Goal: Task Accomplishment & Management: Complete application form

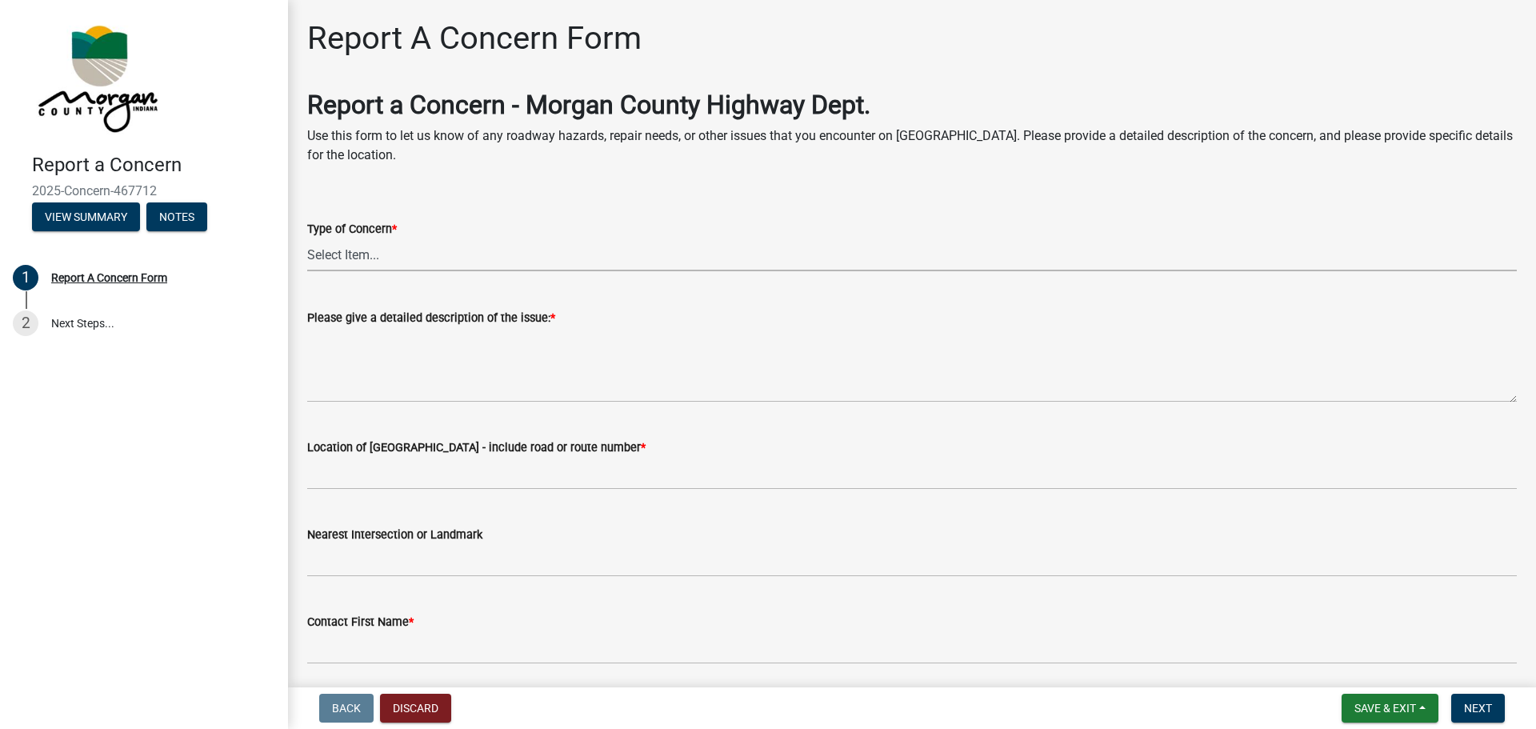
click at [371, 258] on select "Select Item... Pot Hole Patching Ditch Tree Sign Mowing Culvert Other" at bounding box center [911, 254] width 1209 height 33
click at [307, 238] on select "Select Item... Pot Hole Patching Ditch Tree Sign Mowing Culvert Other" at bounding box center [911, 254] width 1209 height 33
select select "05549d27-706b-4fc5-87d5-786b3b3055f9"
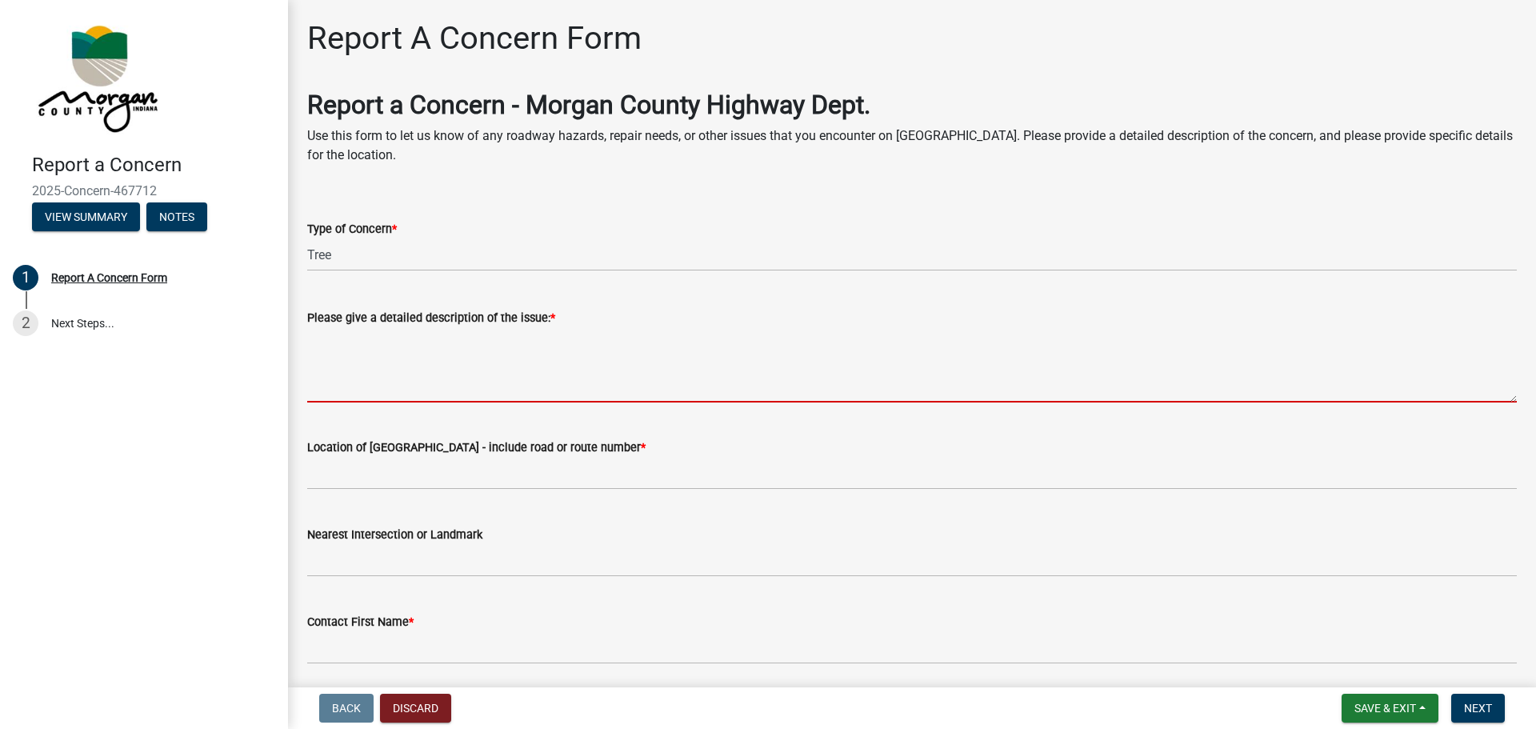
click at [577, 357] on textarea "Please give a detailed description of the issue: *" at bounding box center [911, 364] width 1209 height 75
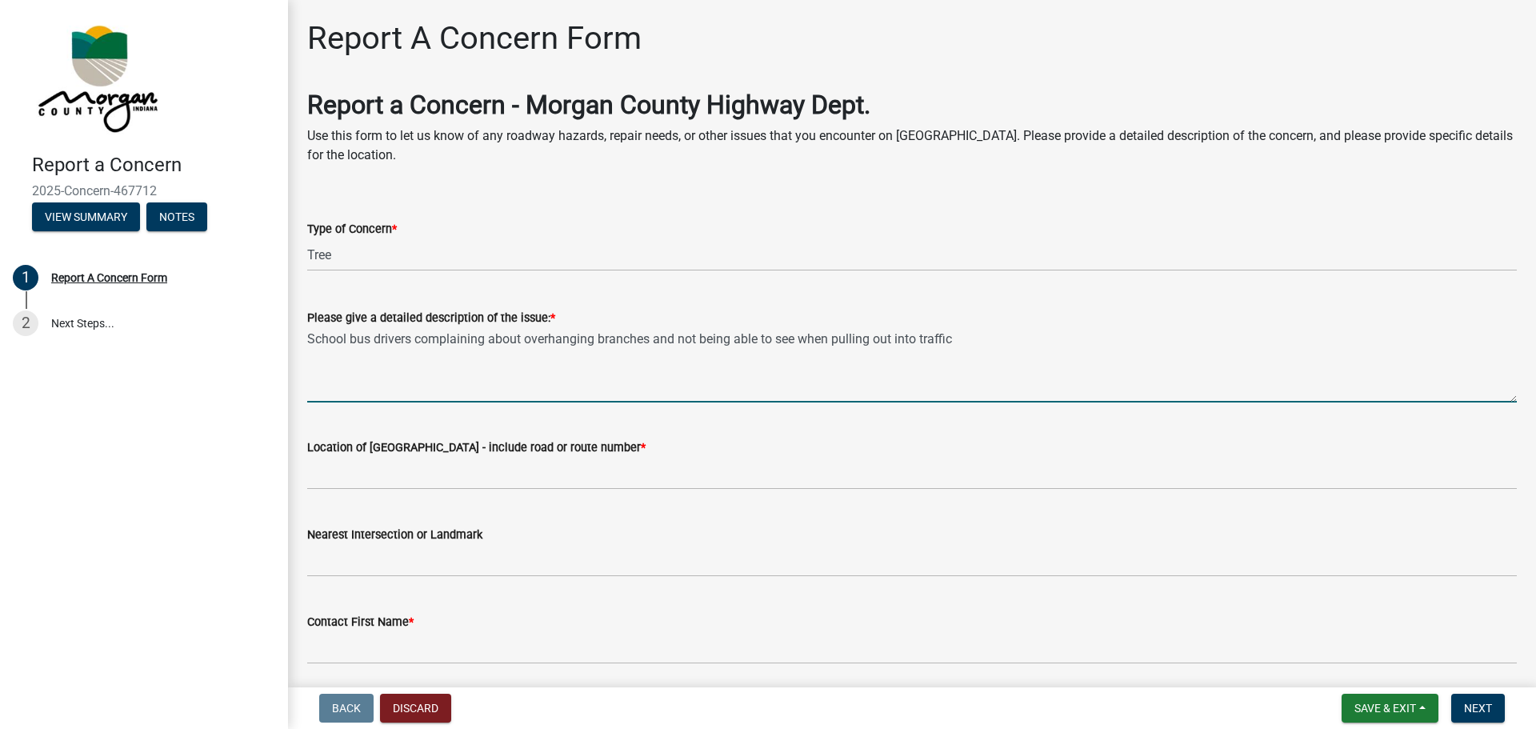
type textarea "School bus drivers complaining about overhanging branches and not being able to…"
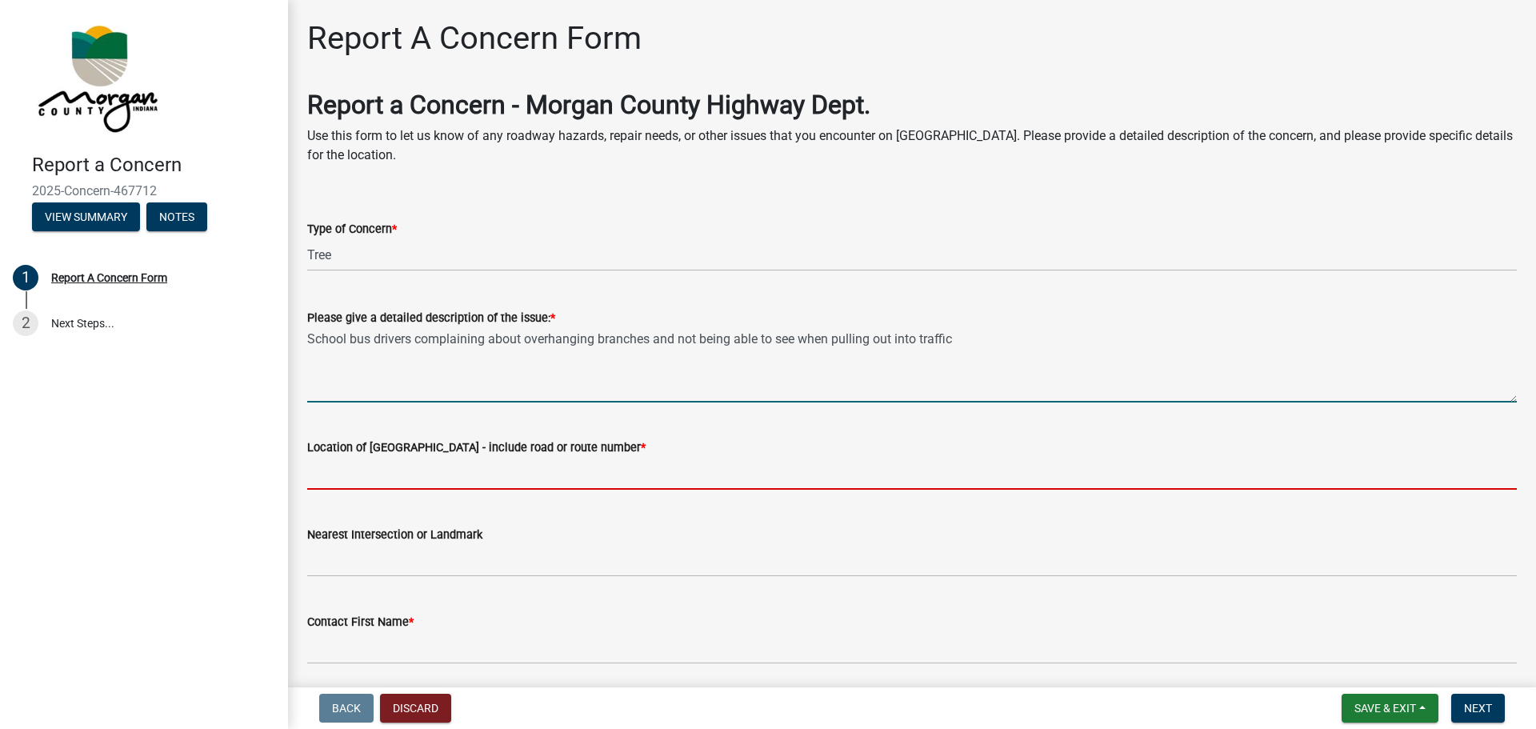
click at [377, 470] on input "Location of [GEOGRAPHIC_DATA] - include road or route number *" at bounding box center [911, 473] width 1209 height 33
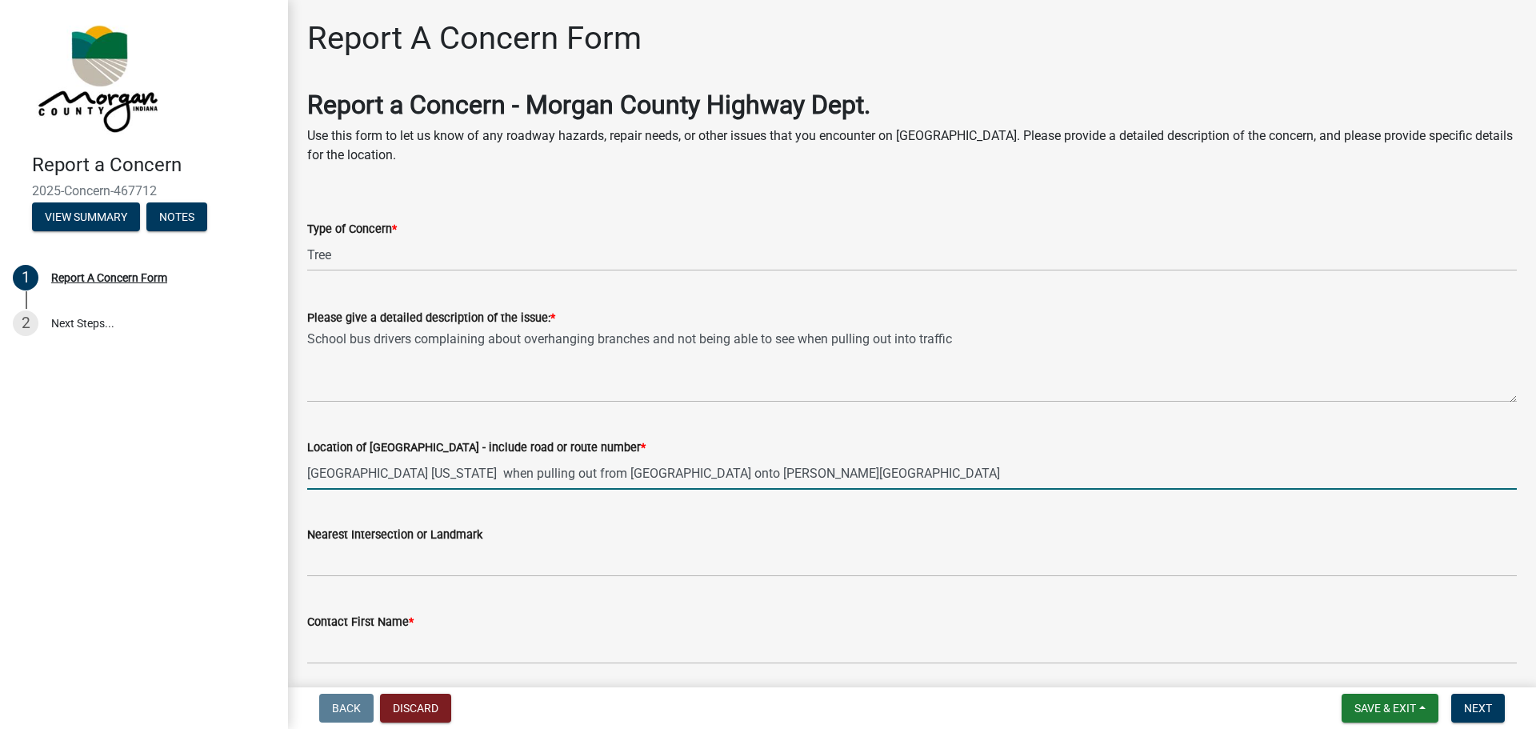
type input "[GEOGRAPHIC_DATA] [US_STATE] when pulling out from [GEOGRAPHIC_DATA] onto [PERS…"
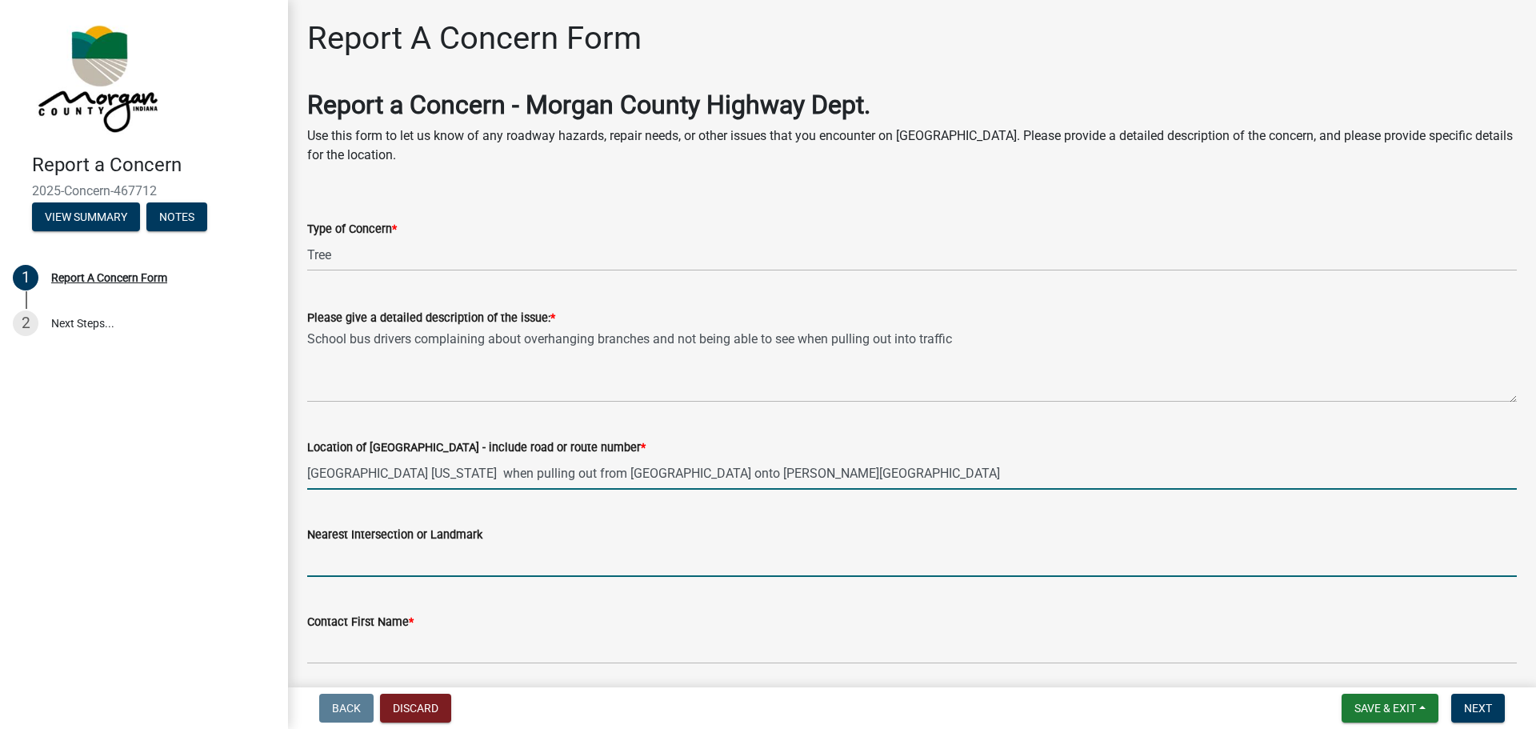
click at [516, 552] on input "Nearest Intersection or Landmark" at bounding box center [911, 560] width 1209 height 33
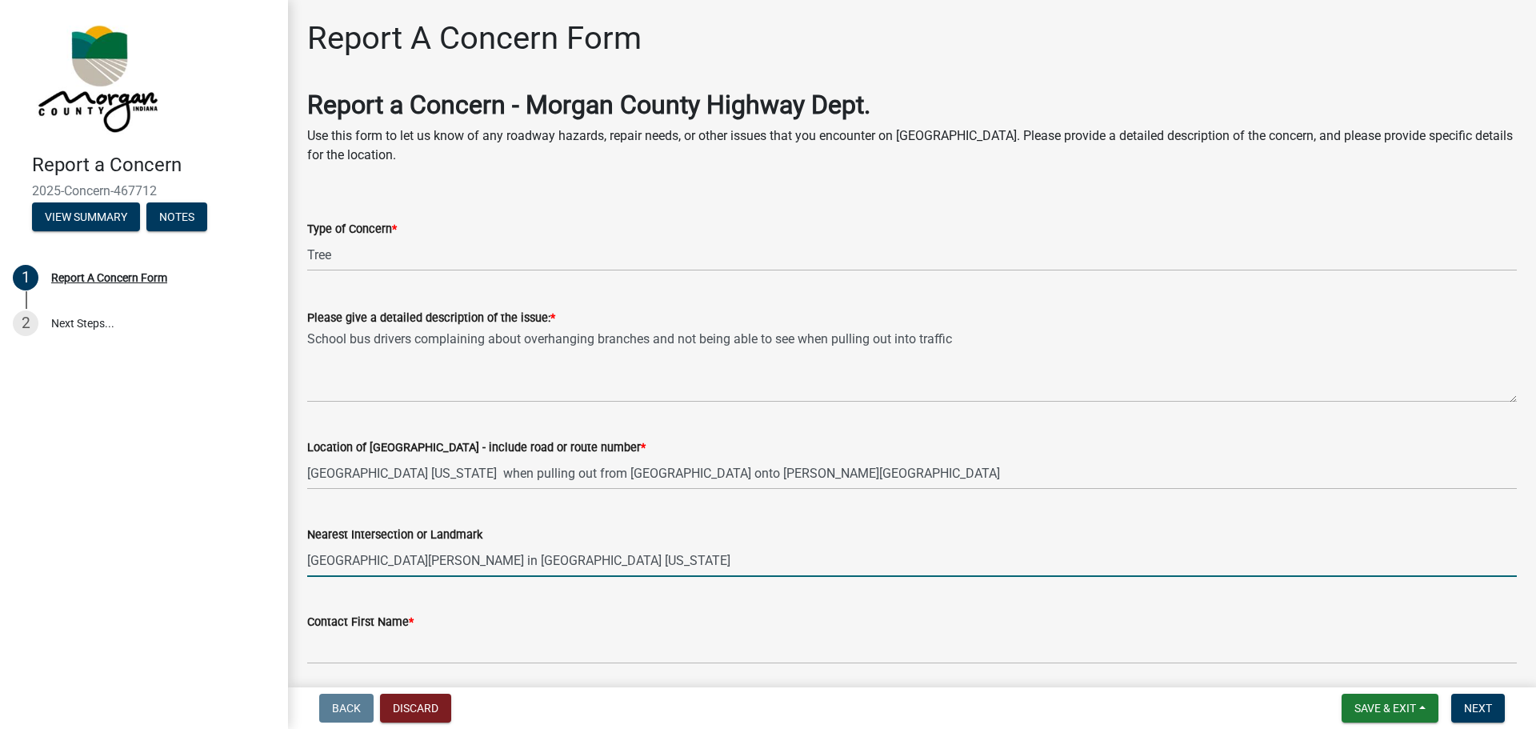
click at [642, 557] on input "[GEOGRAPHIC_DATA][PERSON_NAME] in [GEOGRAPHIC_DATA] [US_STATE]" at bounding box center [911, 560] width 1209 height 33
click at [885, 561] on input "[GEOGRAPHIC_DATA][PERSON_NAME] in [GEOGRAPHIC_DATA] [US_STATE] ([GEOGRAPHIC_DAT…" at bounding box center [911, 560] width 1209 height 33
type input "[GEOGRAPHIC_DATA][PERSON_NAME] in [GEOGRAPHIC_DATA] [US_STATE] ([GEOGRAPHIC_DAT…"
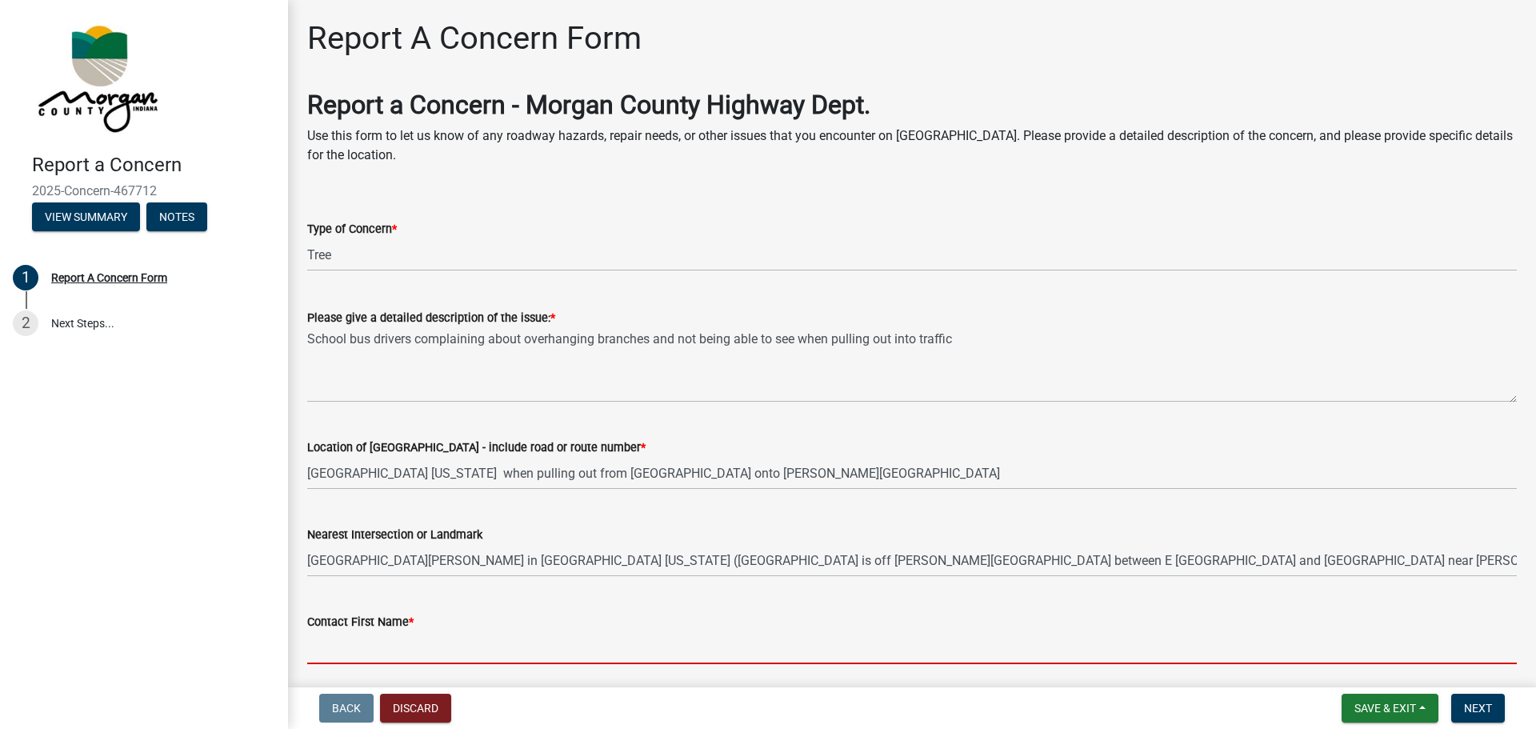
click at [413, 643] on input "Contact First Name *" at bounding box center [911, 647] width 1209 height 33
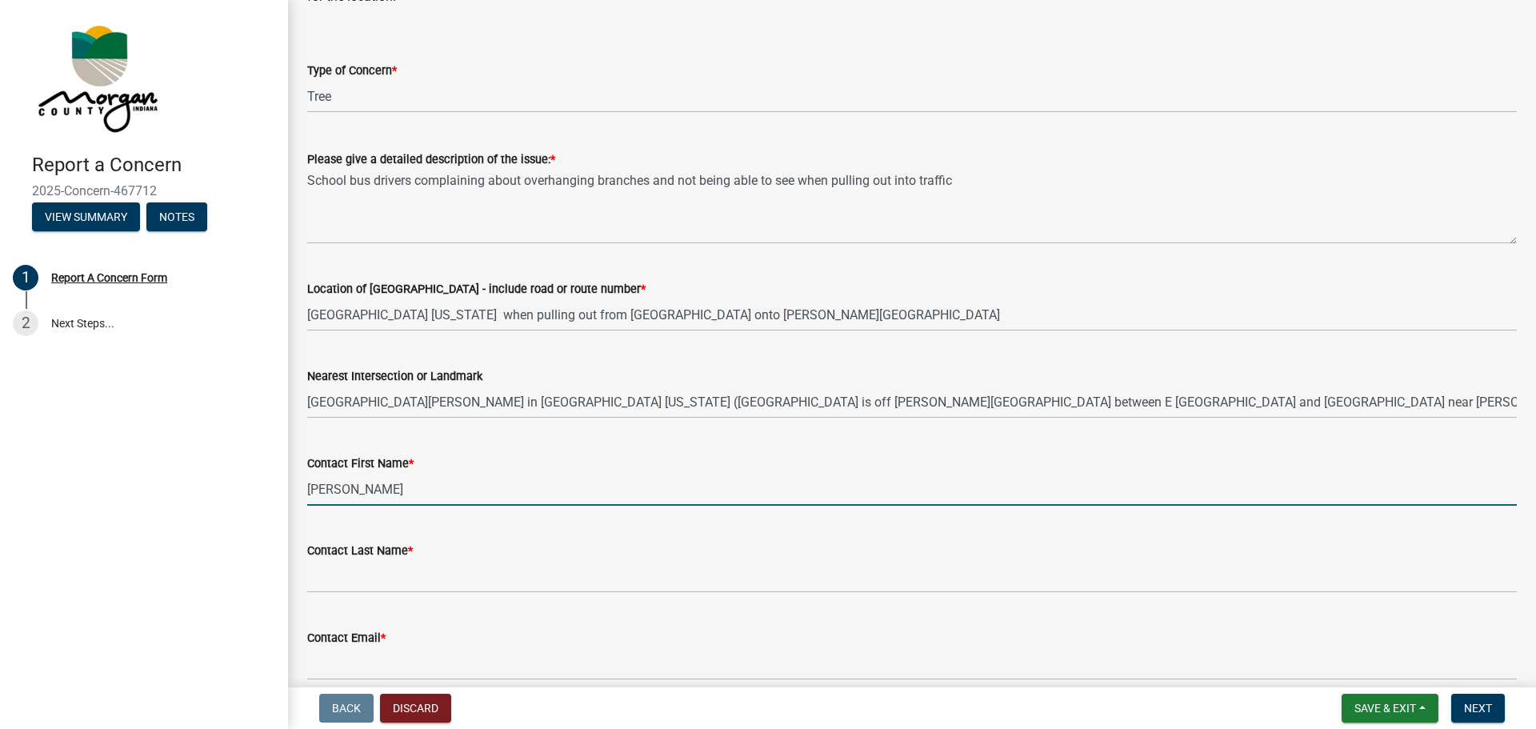
scroll to position [160, 0]
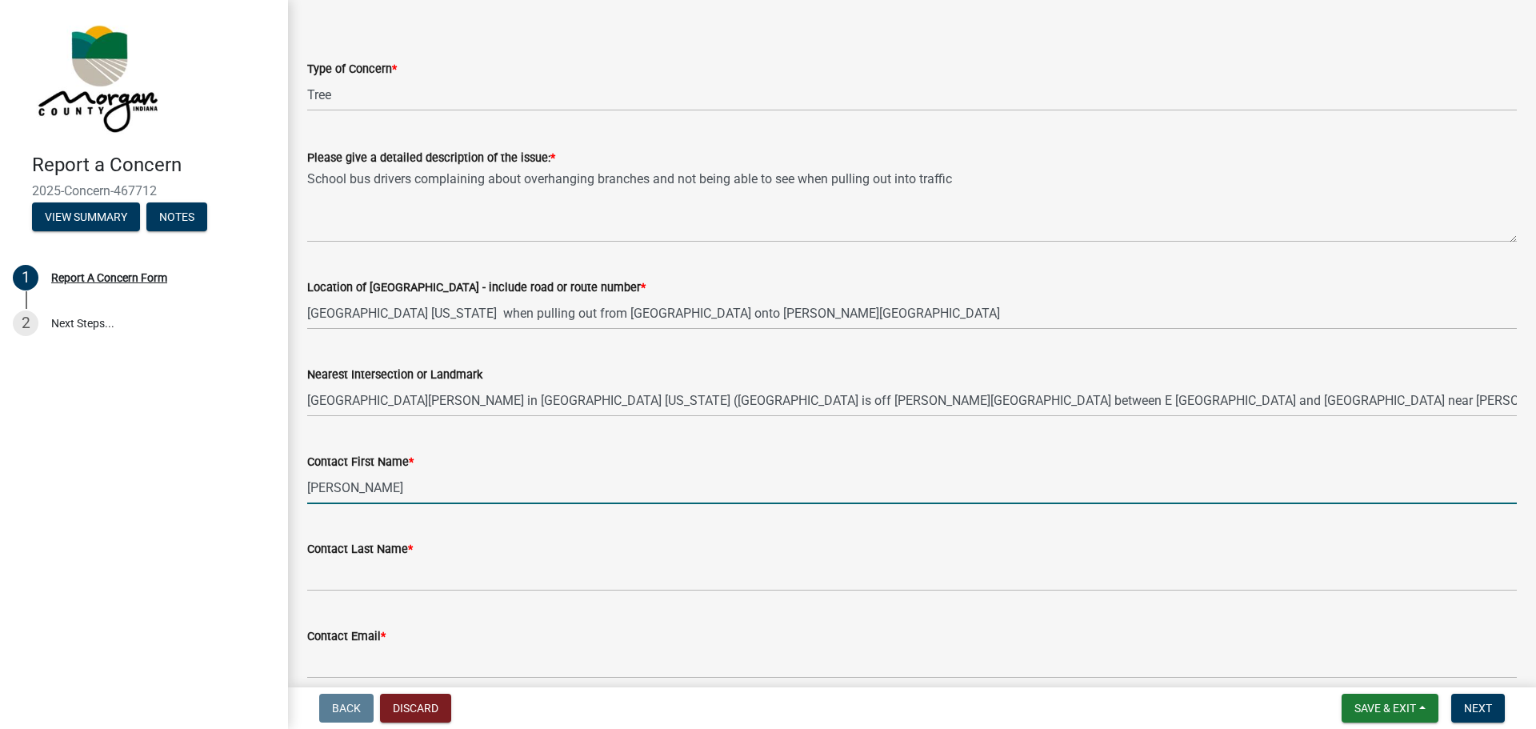
click at [390, 489] on input "[PERSON_NAME]" at bounding box center [911, 487] width 1209 height 33
type input "[PERSON_NAME]"
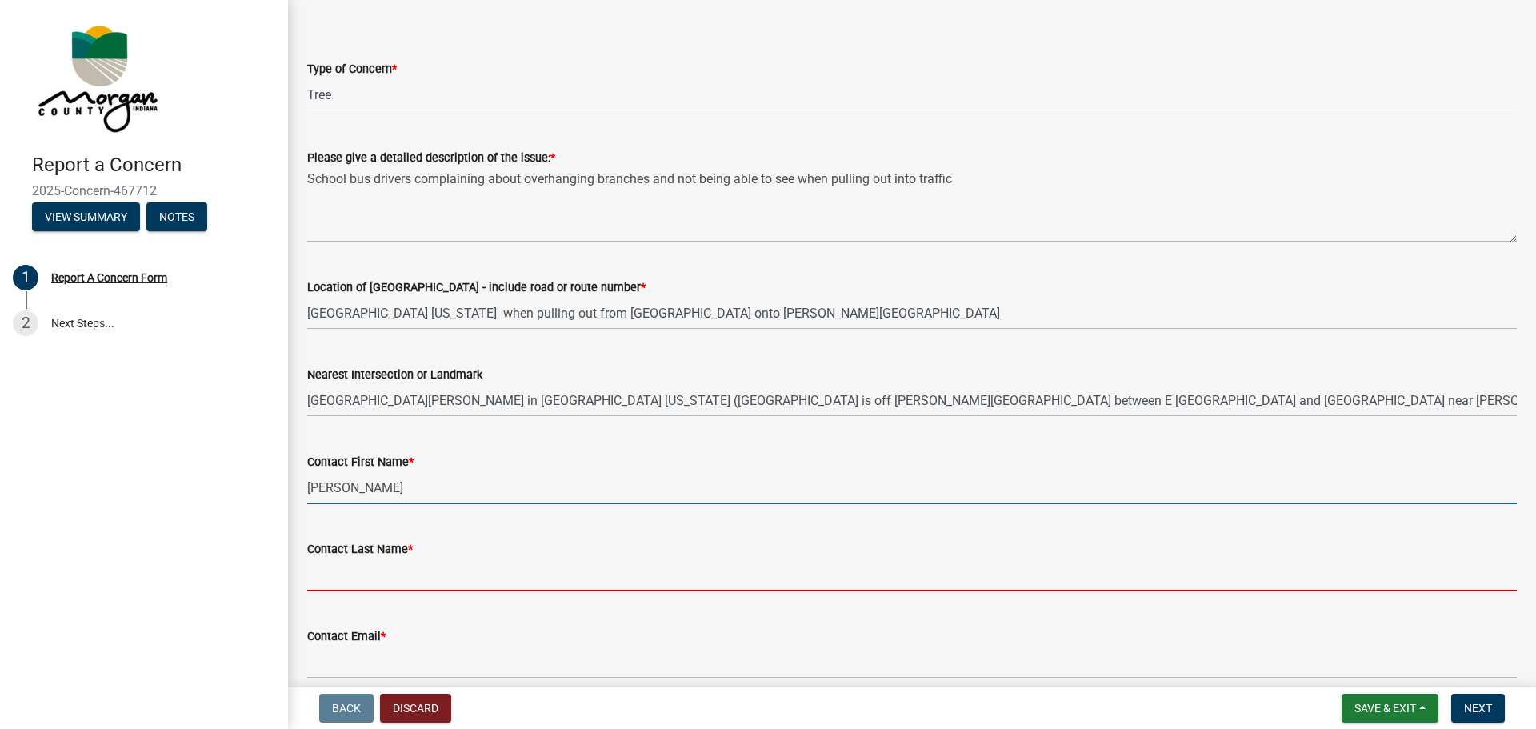
click at [417, 573] on input "Contact Last Name *" at bounding box center [911, 574] width 1209 height 33
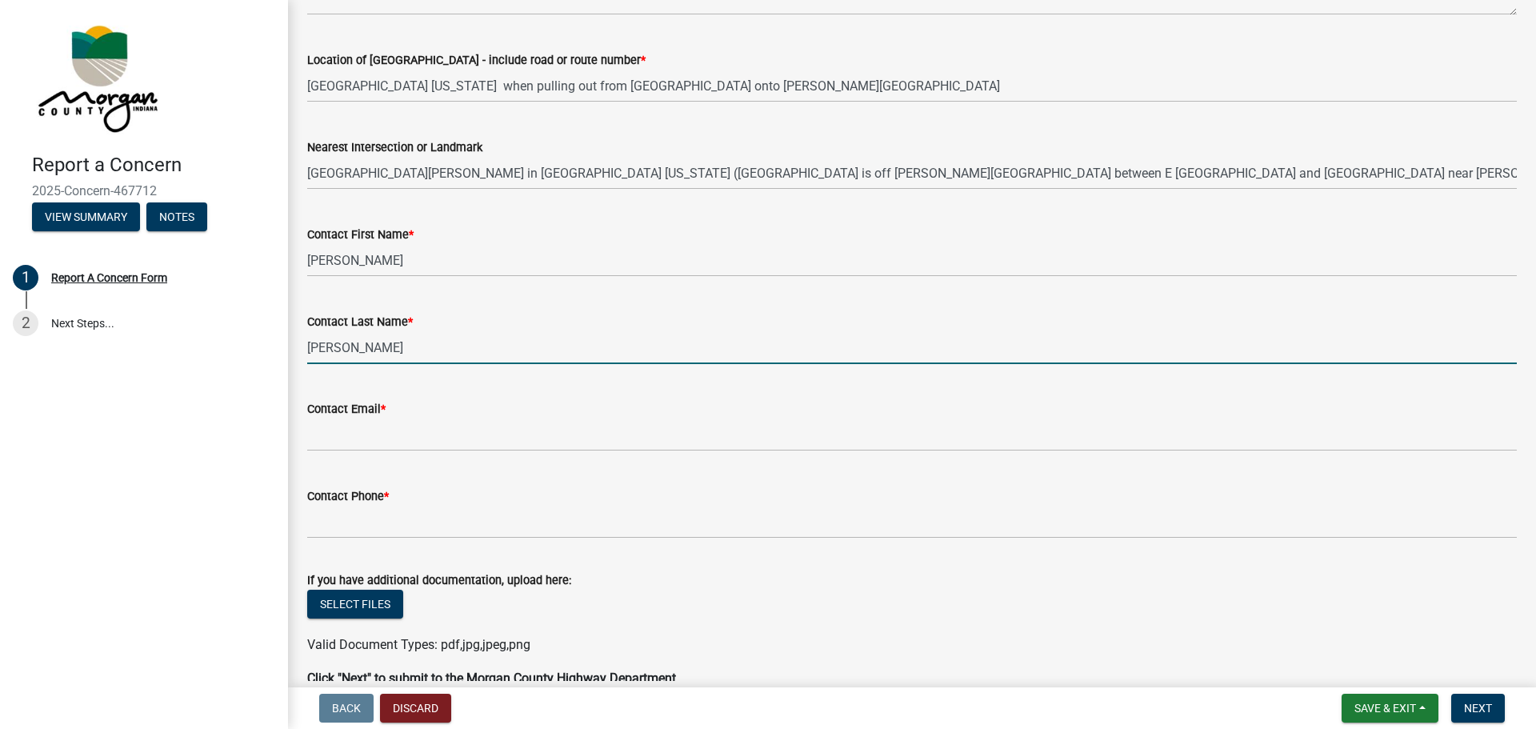
scroll to position [400, 0]
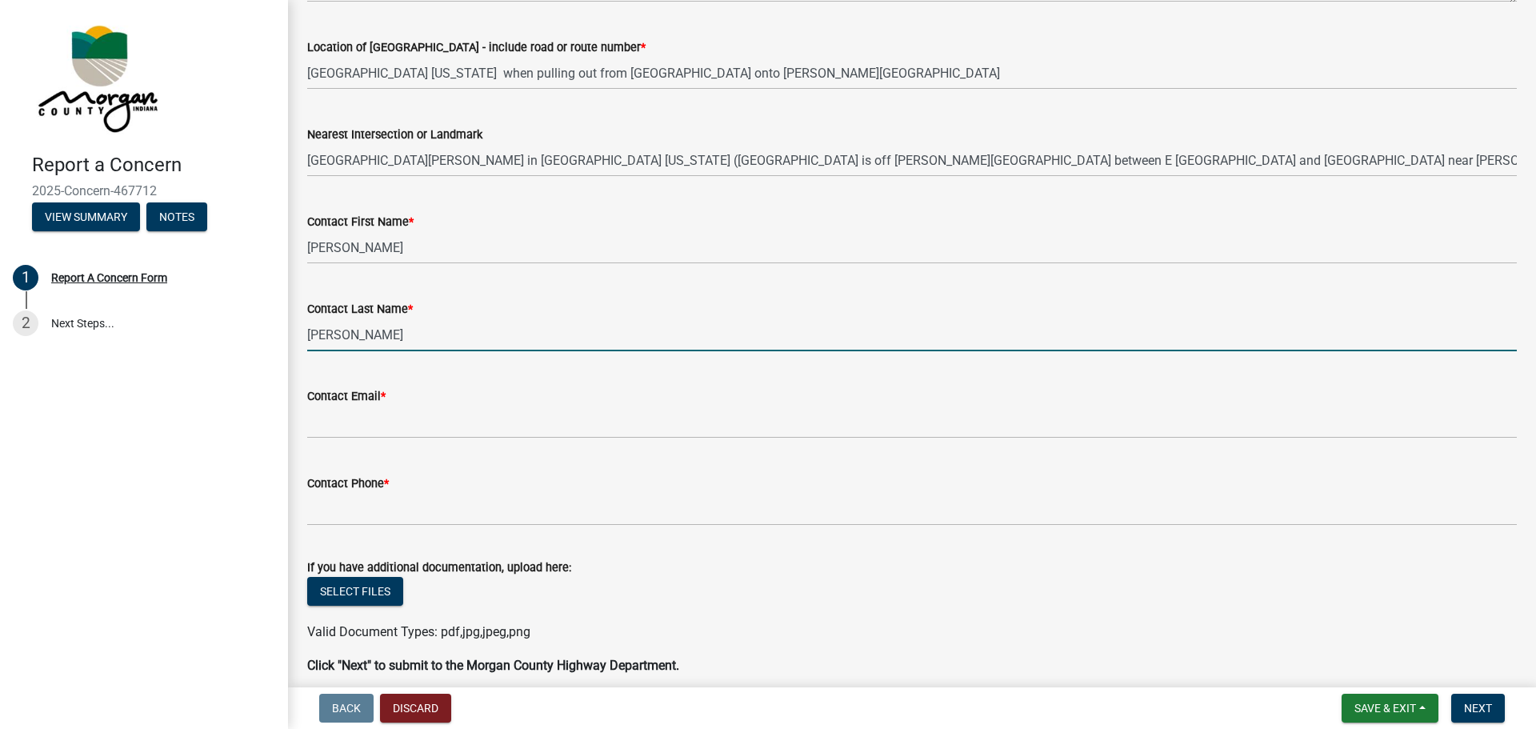
type input "[PERSON_NAME]"
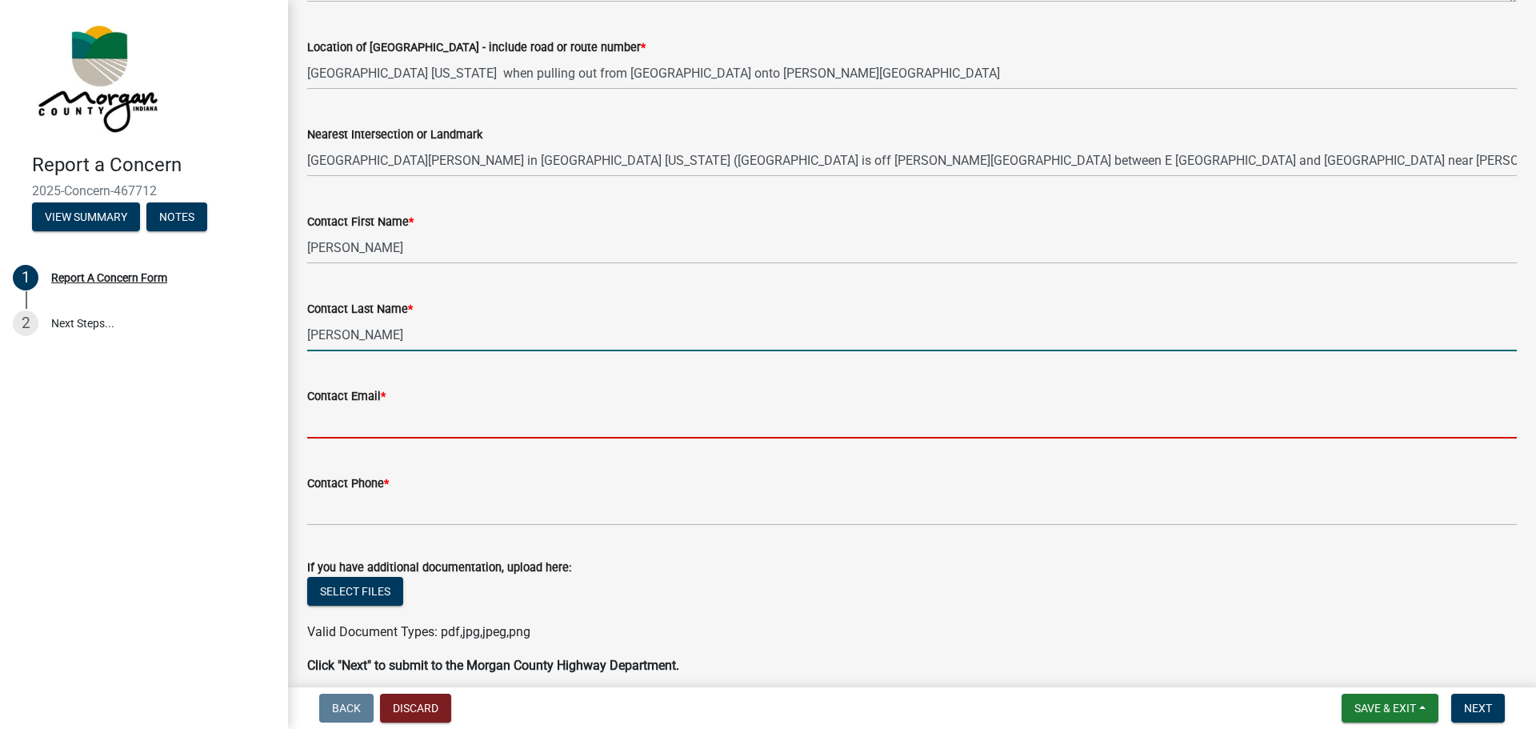
click at [426, 415] on input "Contact Email *" at bounding box center [911, 421] width 1209 height 33
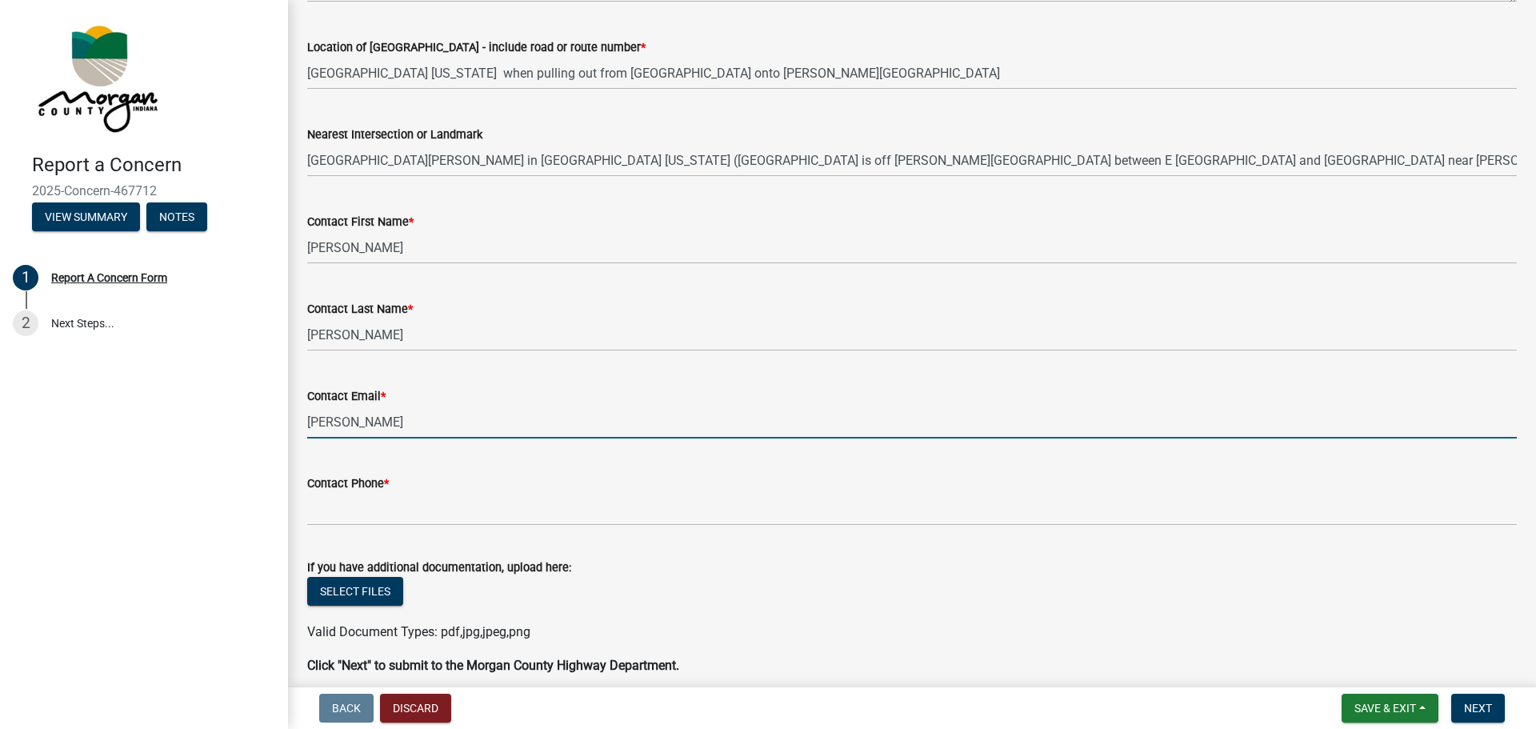
type input "[PERSON_NAME][EMAIL_ADDRESS][PERSON_NAME][DOMAIN_NAME]"
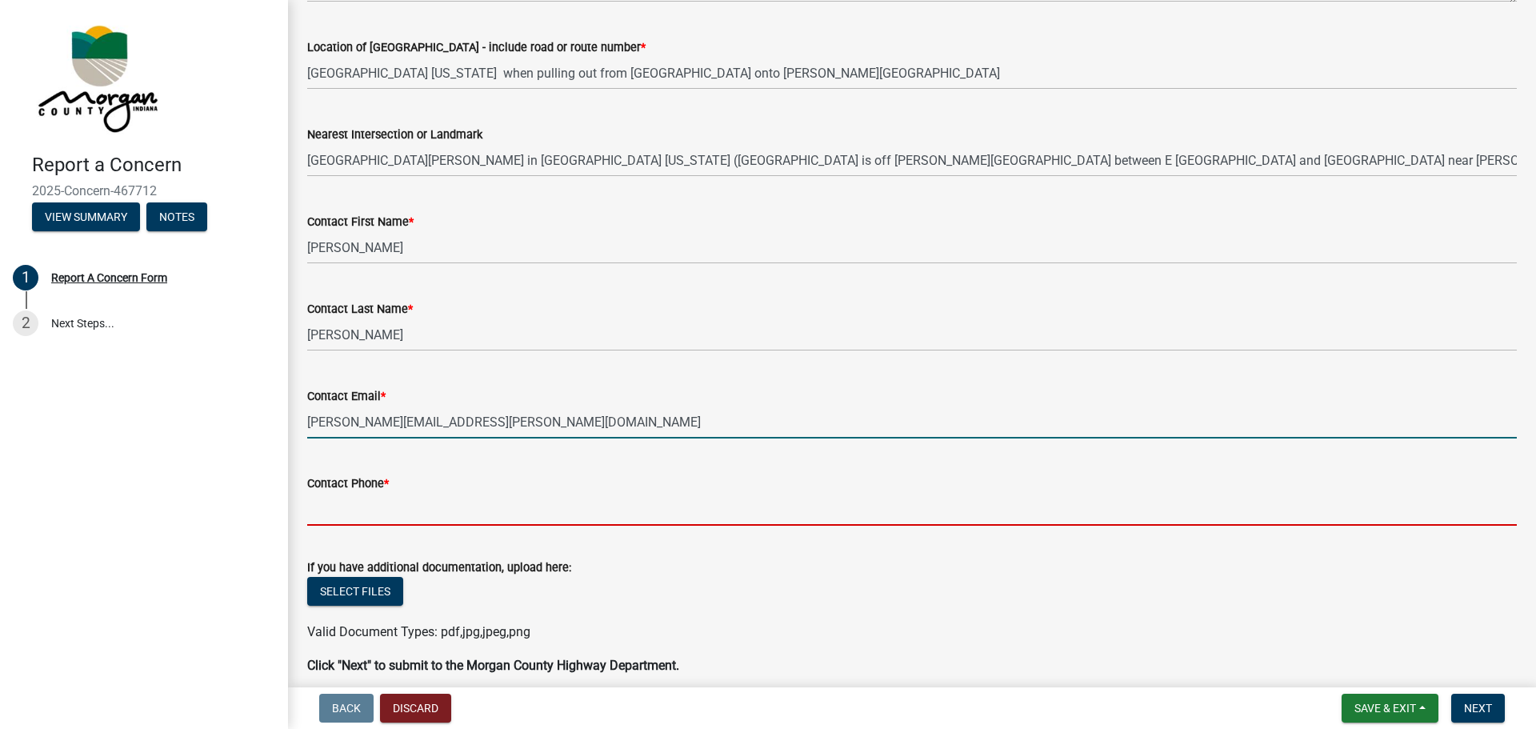
drag, startPoint x: 427, startPoint y: 512, endPoint x: 501, endPoint y: 522, distance: 75.1
click at [427, 512] on input "Contact Phone *" at bounding box center [911, 509] width 1209 height 33
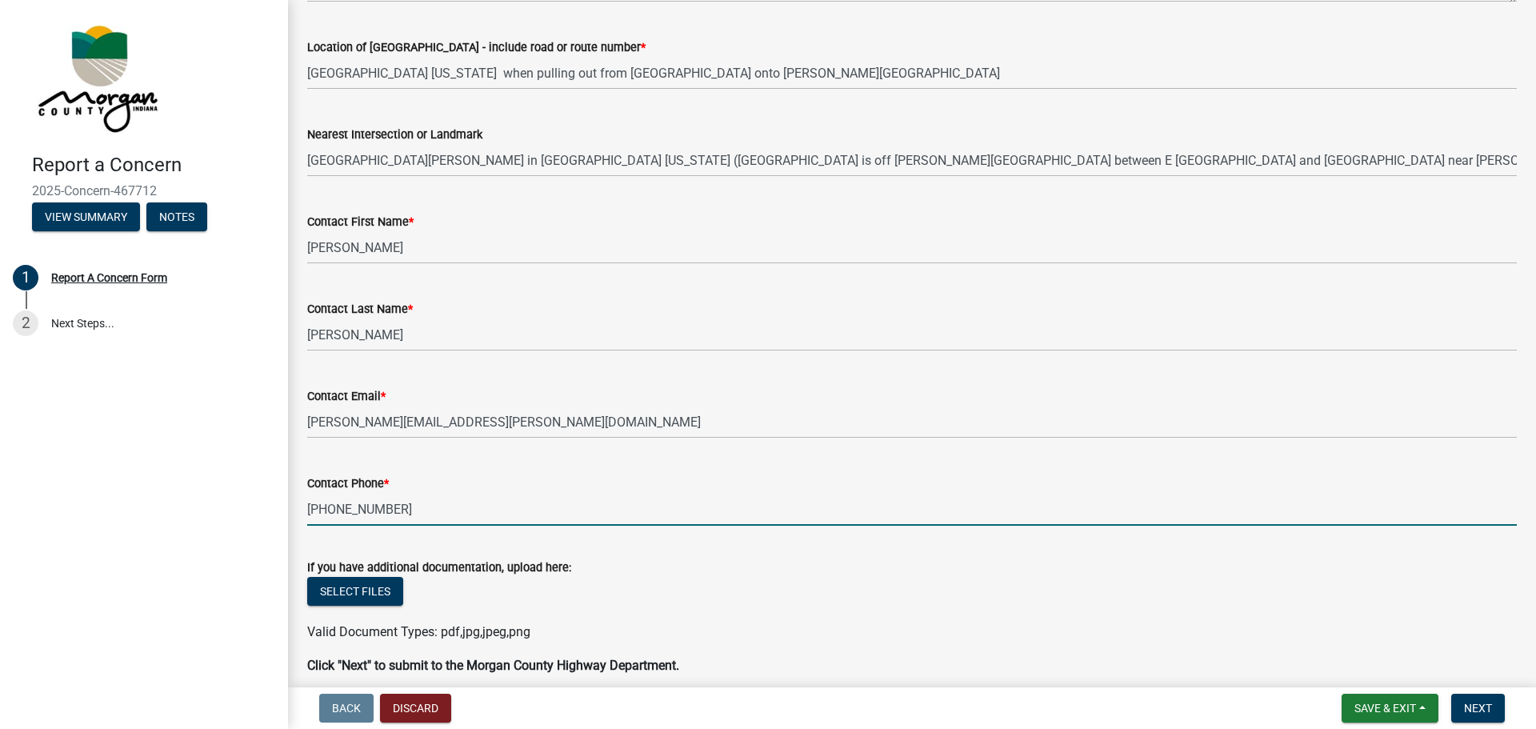
scroll to position [469, 0]
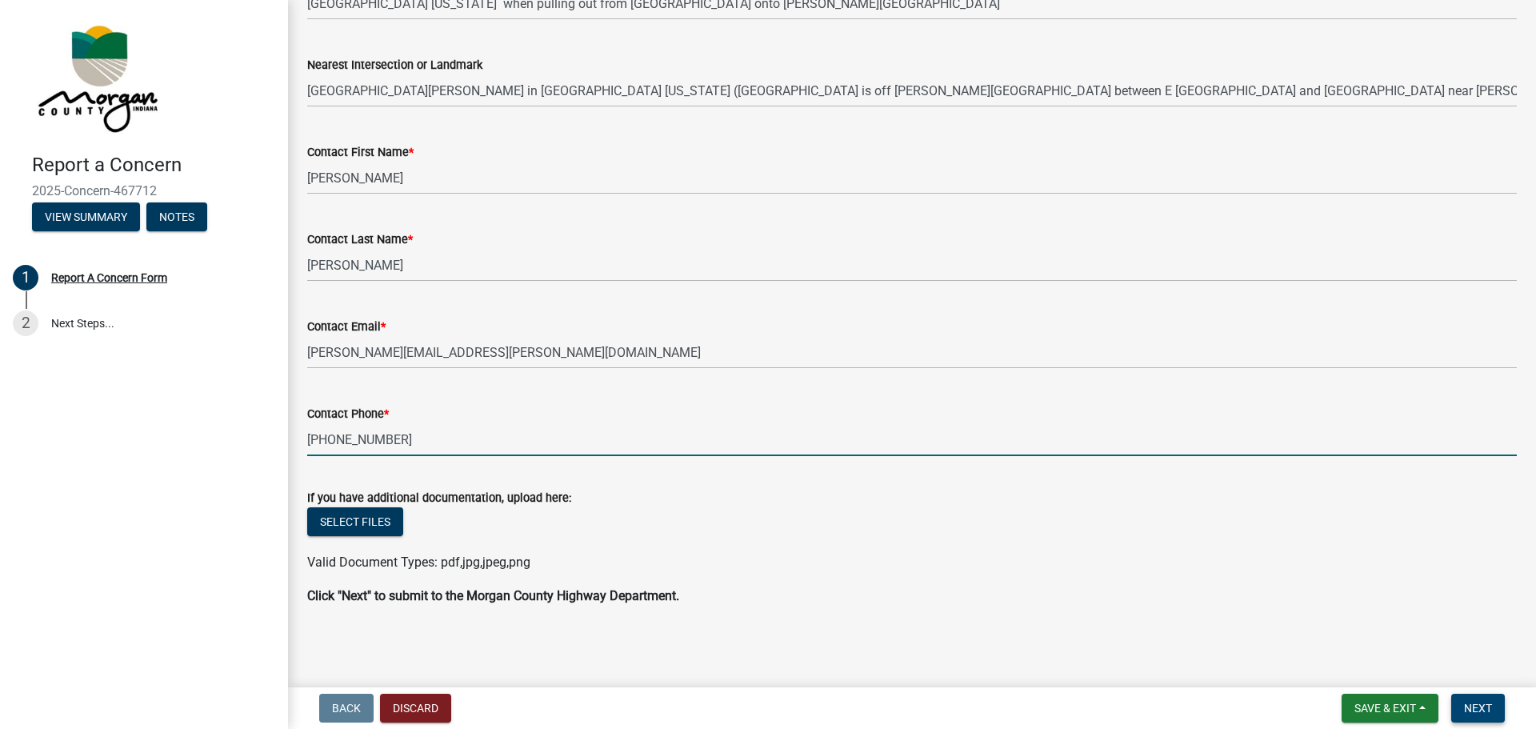
type input "[PHONE_NUMBER]"
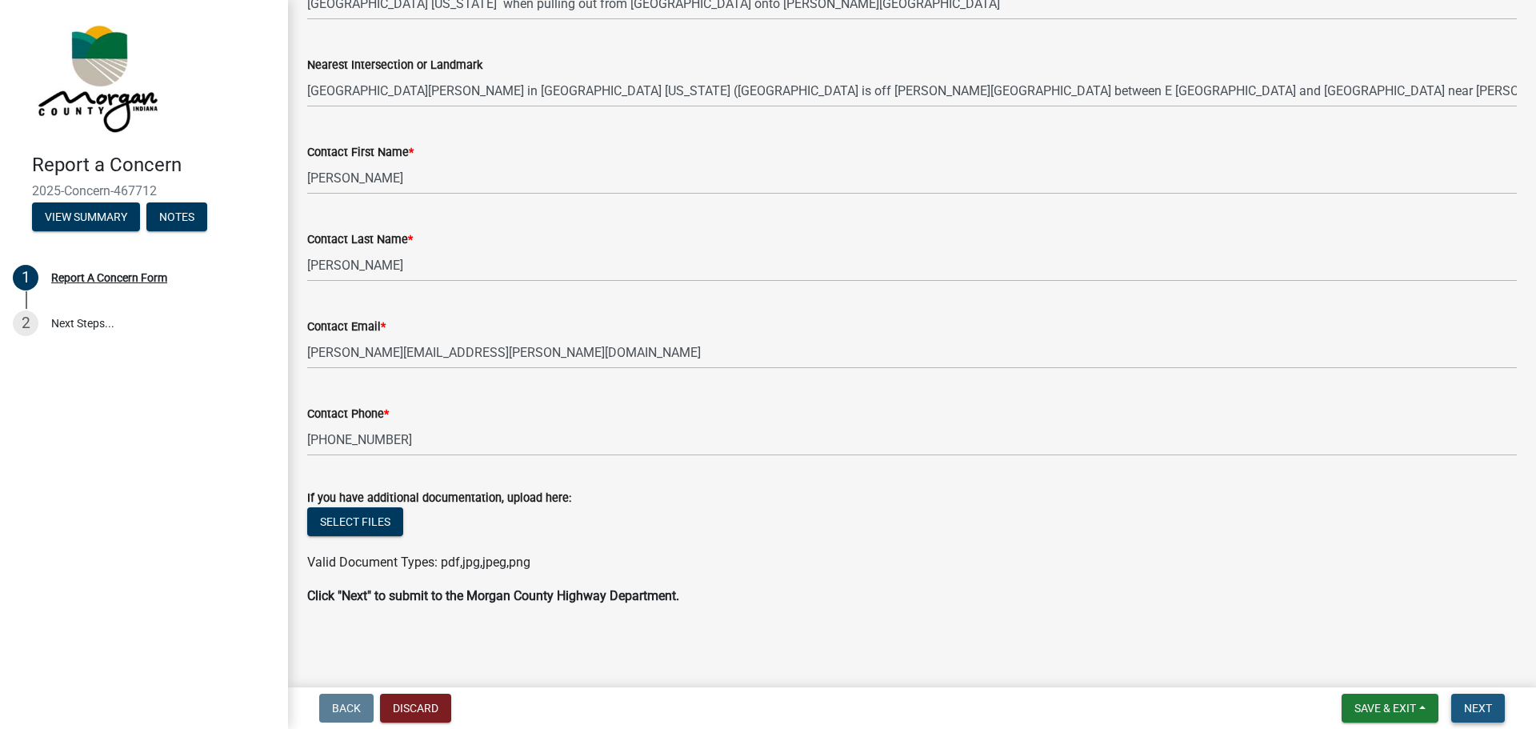
click at [1478, 705] on span "Next" at bounding box center [1478, 707] width 28 height 13
